Goal: Find specific page/section: Find specific page/section

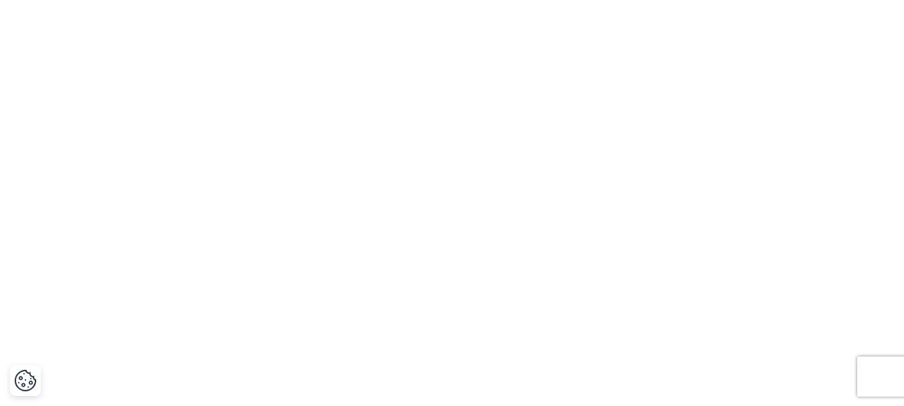
scroll to position [1066, 0]
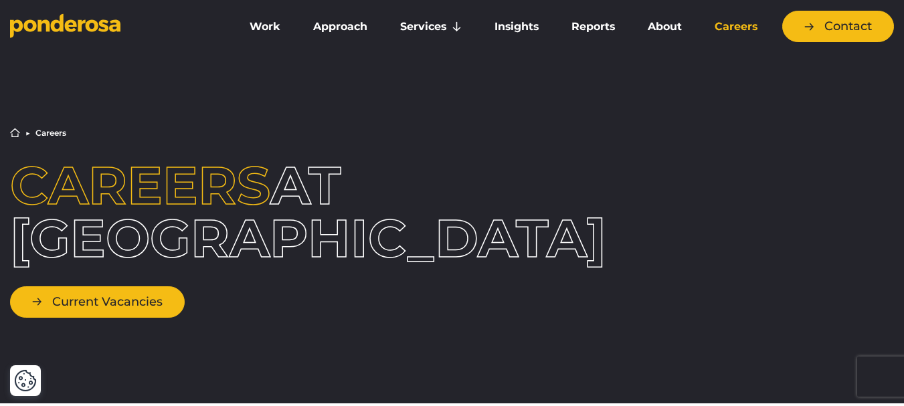
click at [112, 295] on link "Current Vacancies" at bounding box center [97, 302] width 175 height 31
